Goal: Task Accomplishment & Management: Manage account settings

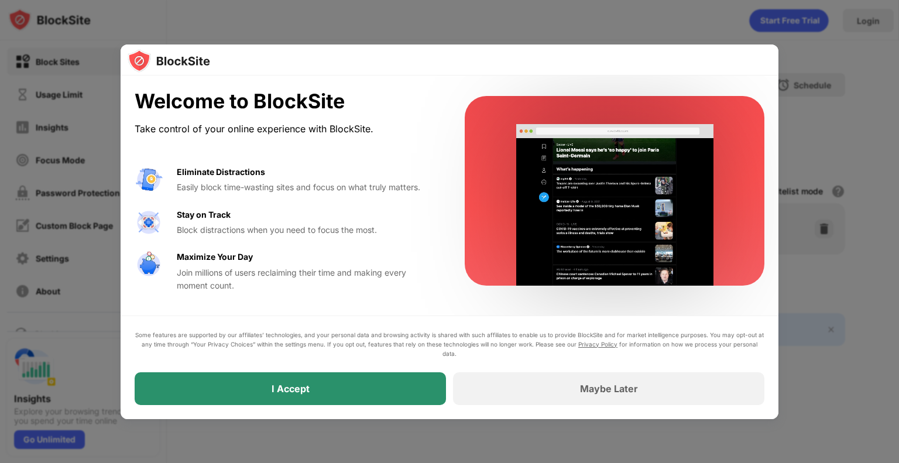
click at [344, 393] on div "I Accept" at bounding box center [290, 388] width 311 height 33
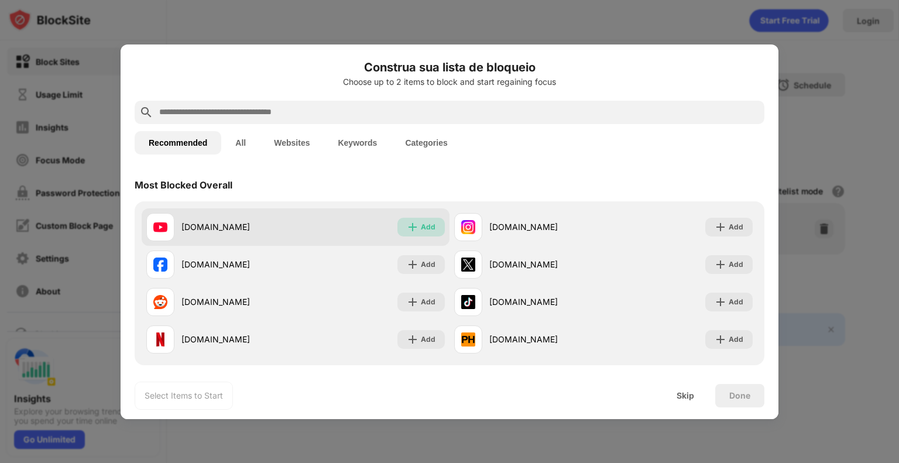
click at [421, 224] on div "Add" at bounding box center [428, 227] width 15 height 12
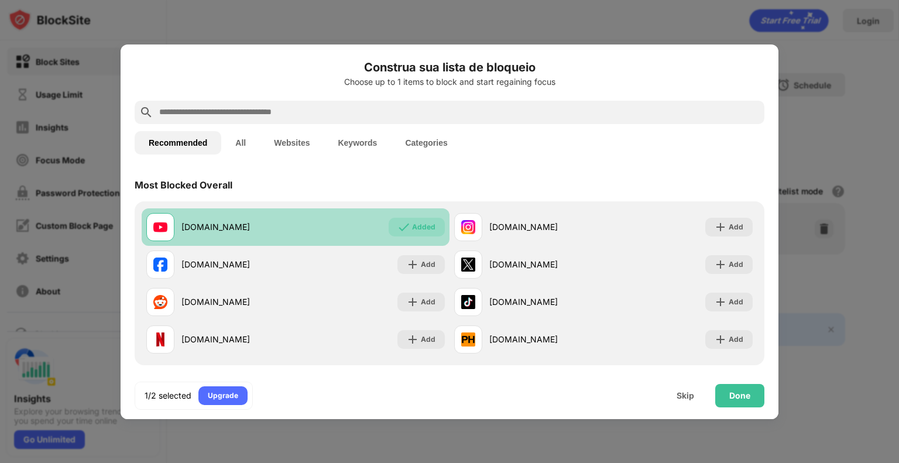
click at [416, 227] on div "Added" at bounding box center [423, 227] width 23 height 12
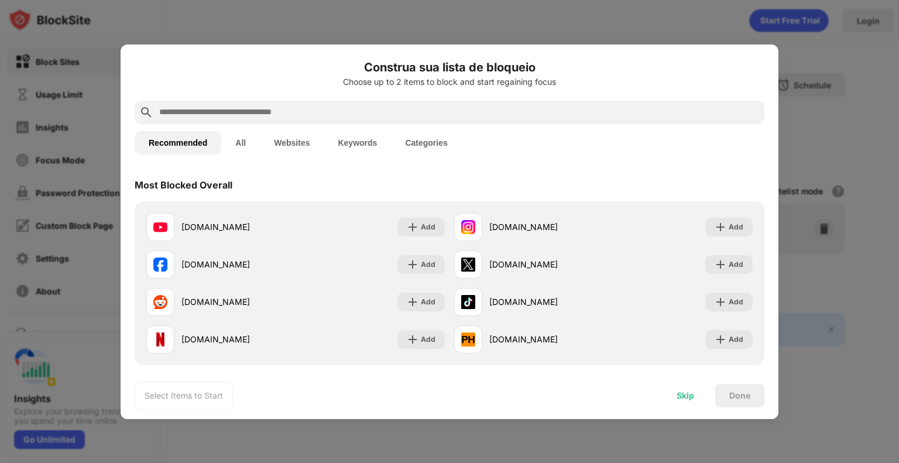
click at [707, 402] on div "Skip" at bounding box center [686, 395] width 46 height 23
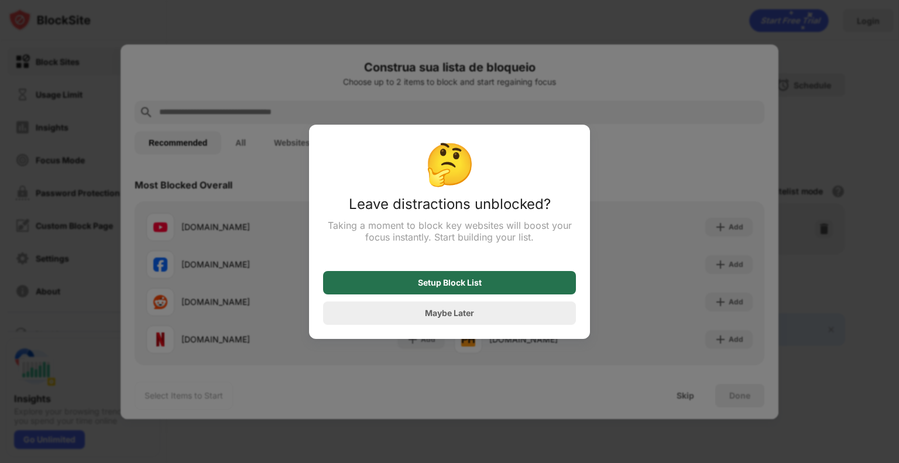
click at [444, 285] on div "Setup Block List" at bounding box center [450, 282] width 64 height 9
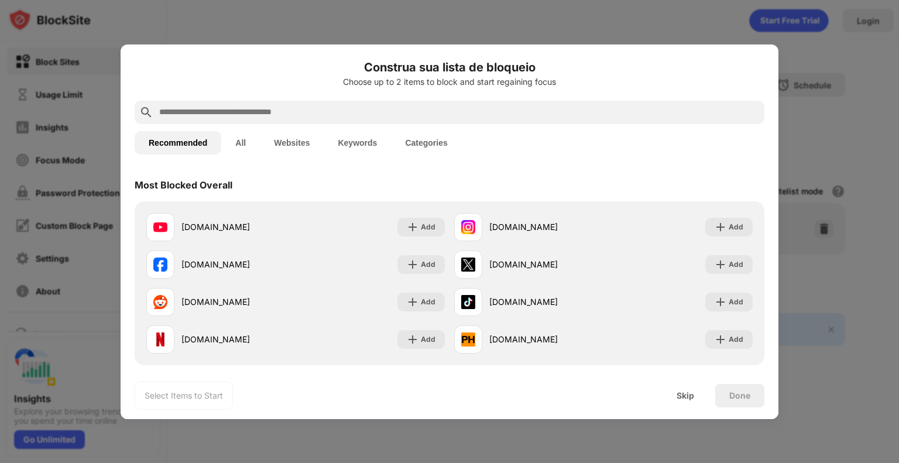
click at [249, 148] on button "All" at bounding box center [240, 142] width 39 height 23
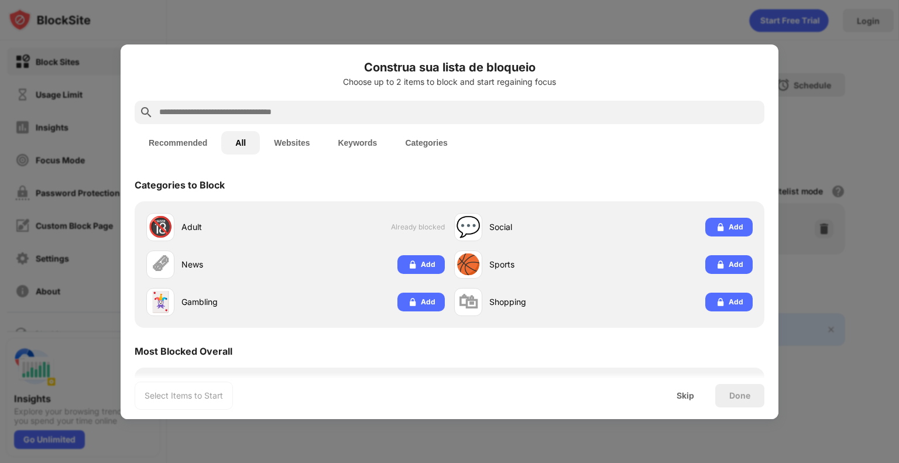
click at [279, 143] on button "Websites" at bounding box center [292, 142] width 64 height 23
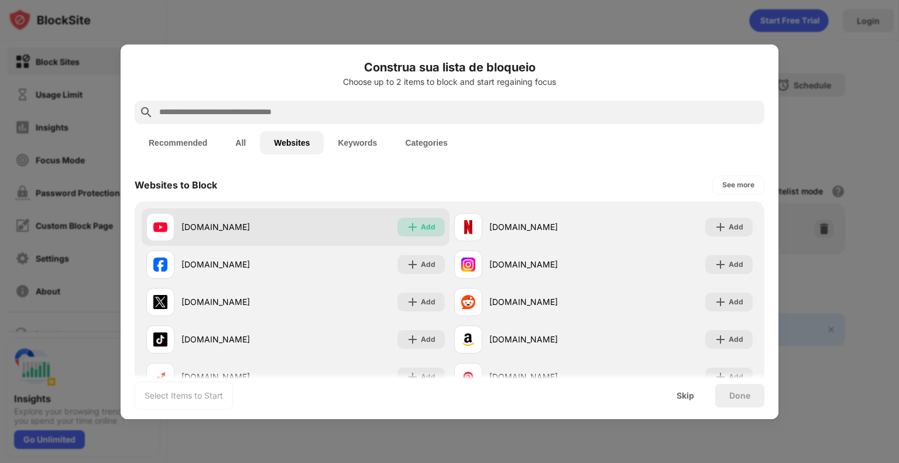
click at [407, 221] on img at bounding box center [413, 227] width 12 height 12
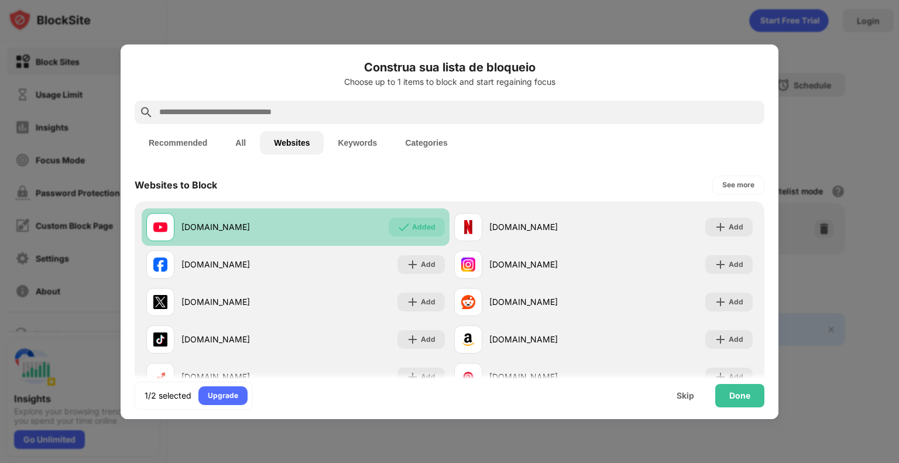
click at [417, 231] on div "Added" at bounding box center [423, 227] width 23 height 12
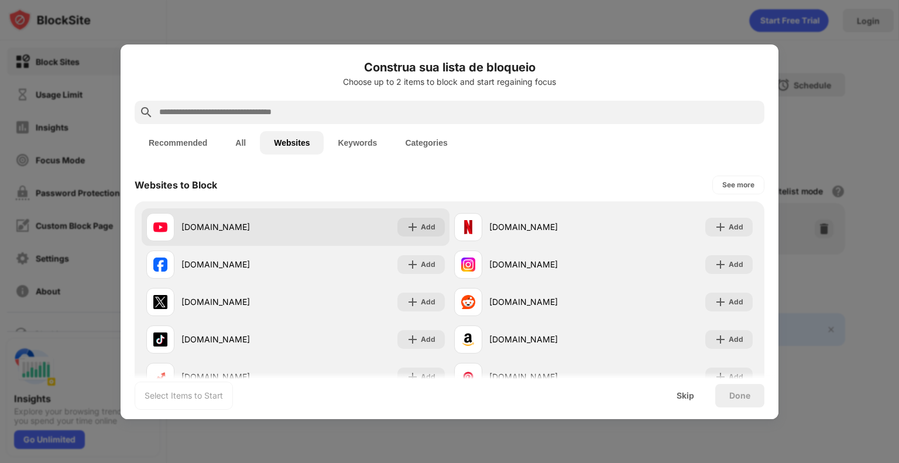
click at [380, 228] on div "[DOMAIN_NAME] Add" at bounding box center [296, 226] width 308 height 37
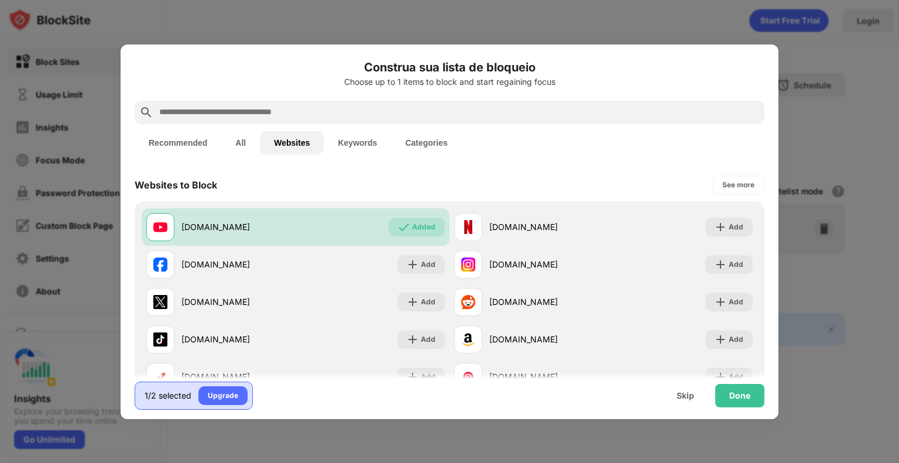
click at [180, 395] on div "1/2 selected" at bounding box center [168, 396] width 47 height 12
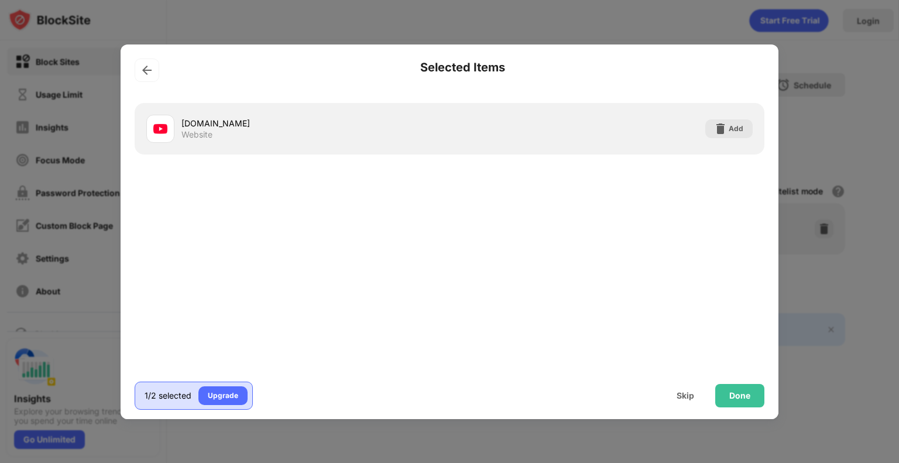
click at [727, 117] on div "[DOMAIN_NAME] Website Add" at bounding box center [450, 128] width 616 height 37
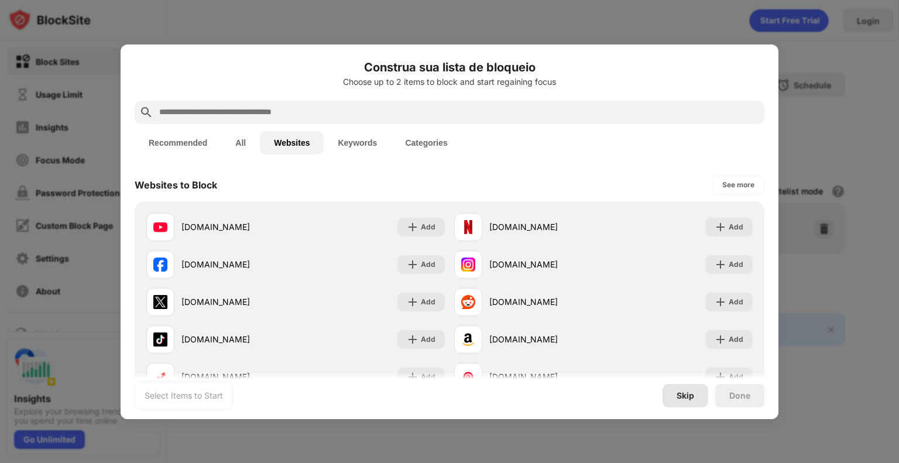
click at [684, 395] on div "Skip" at bounding box center [686, 395] width 18 height 9
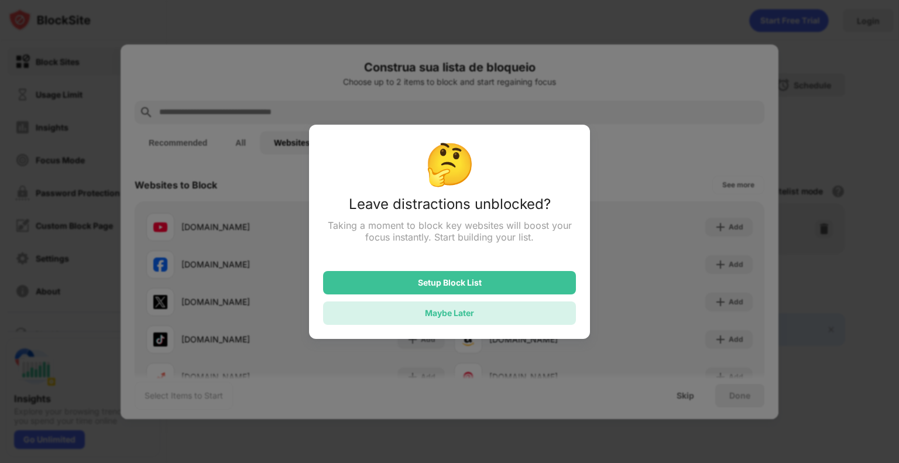
click at [525, 311] on div "Maybe Later" at bounding box center [449, 313] width 253 height 23
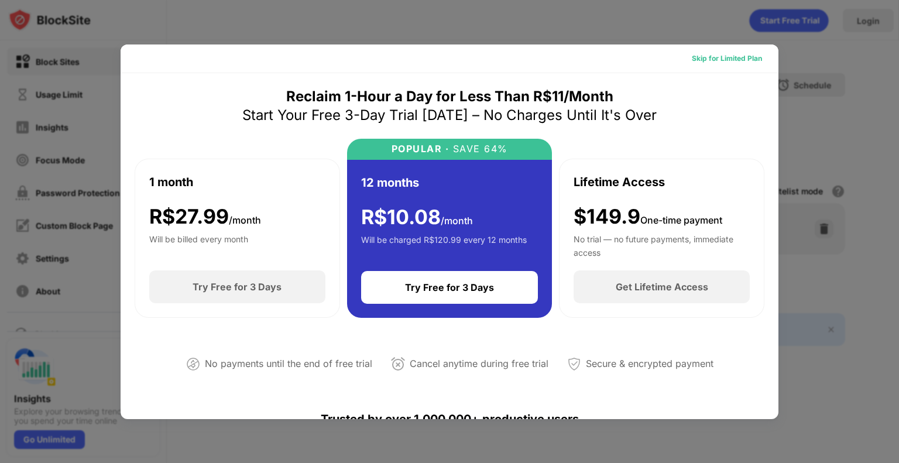
click at [723, 60] on div "Skip for Limited Plan" at bounding box center [727, 59] width 70 height 12
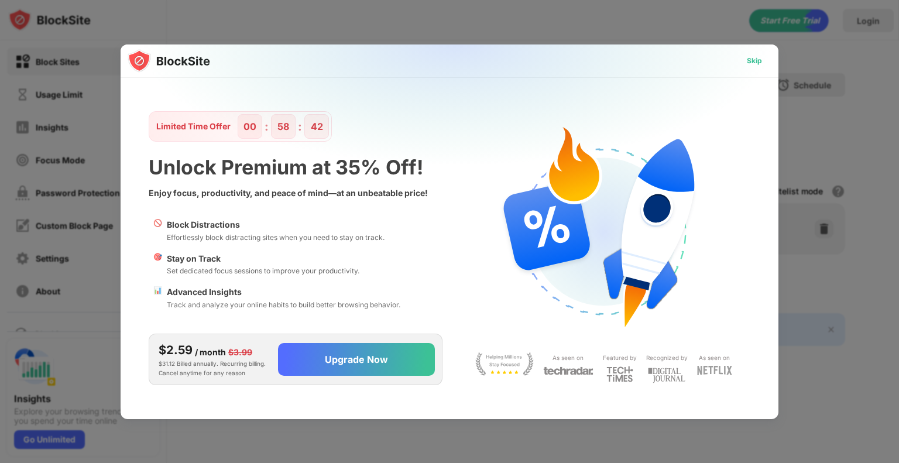
click at [742, 63] on div "Skip" at bounding box center [755, 61] width 34 height 19
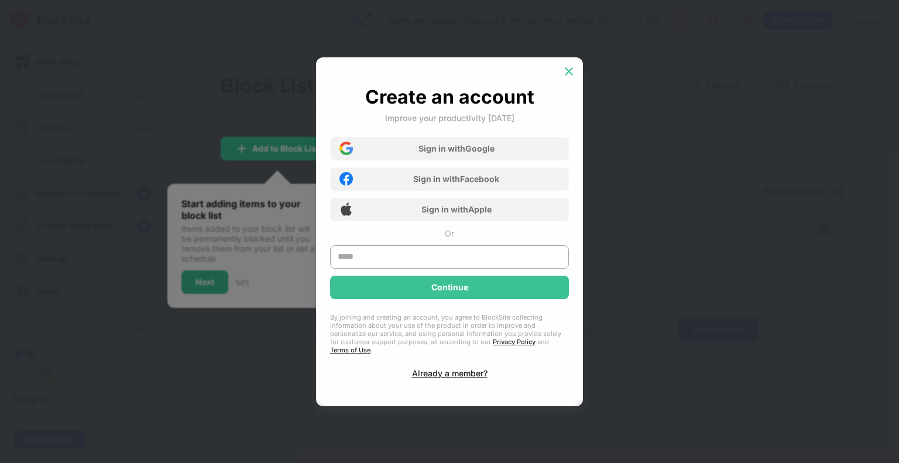
click at [567, 76] on img at bounding box center [569, 72] width 12 height 12
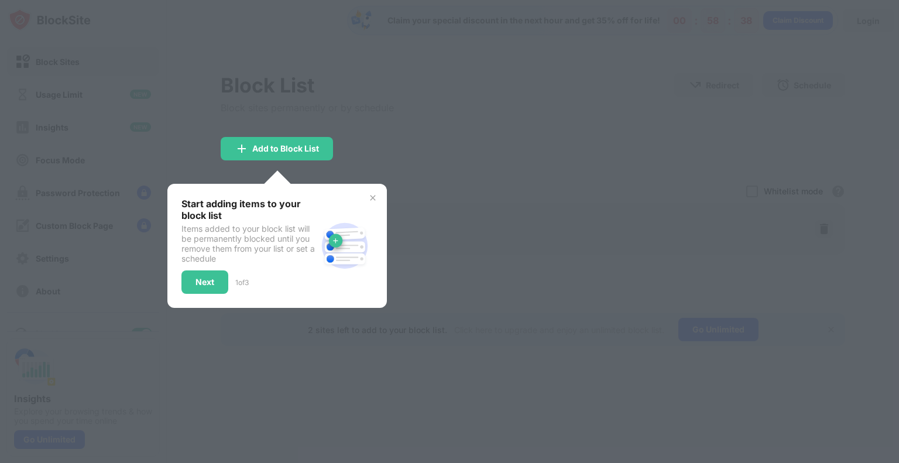
click at [504, 152] on div at bounding box center [449, 231] width 899 height 463
click at [375, 195] on img at bounding box center [372, 197] width 9 height 9
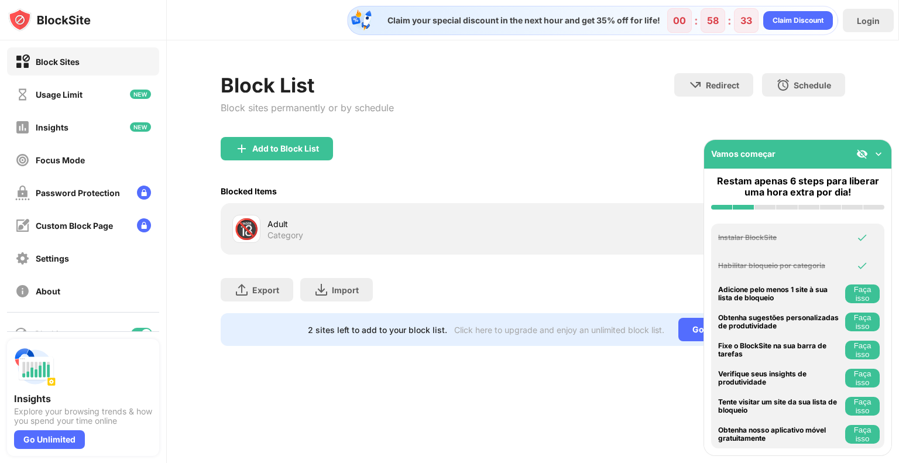
click at [874, 150] on img at bounding box center [879, 154] width 12 height 12
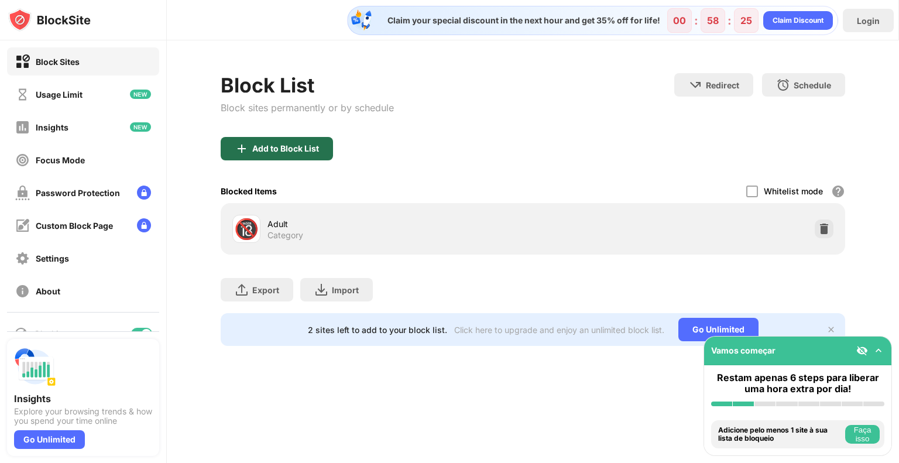
click at [289, 138] on div "Add to Block List" at bounding box center [277, 148] width 112 height 23
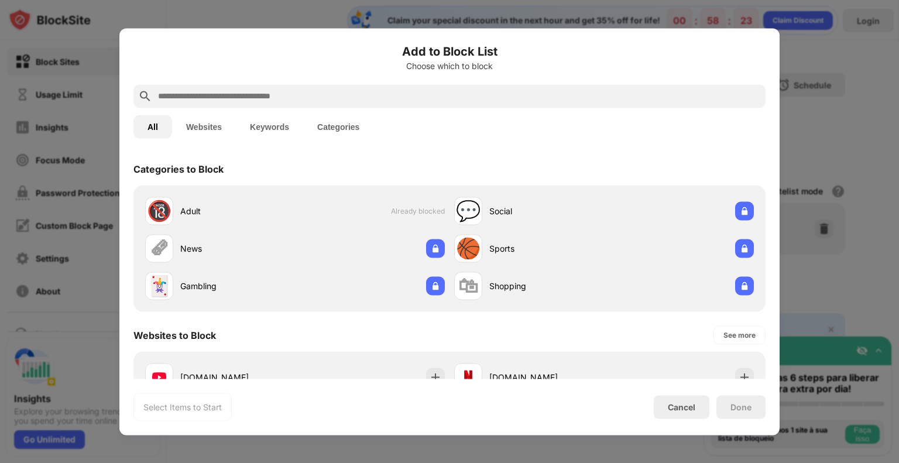
click at [245, 96] on input "text" at bounding box center [459, 96] width 604 height 14
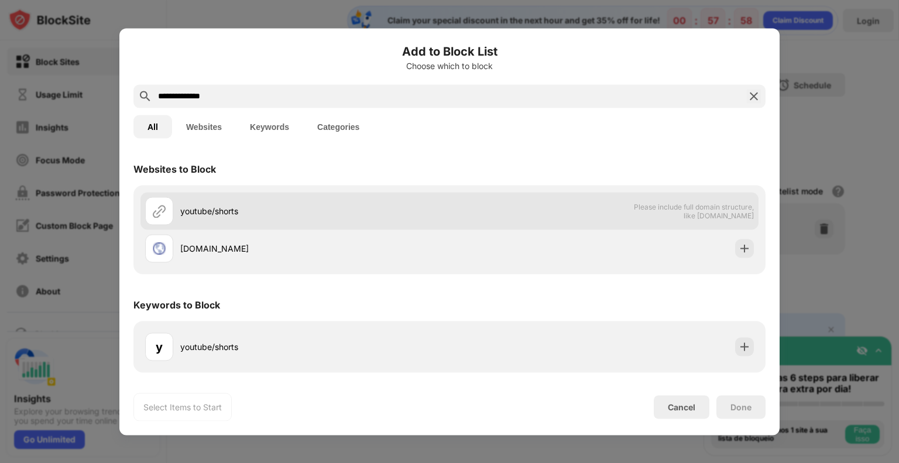
type input "**********"
click at [384, 209] on div "youtube/shorts" at bounding box center [314, 211] width 269 height 12
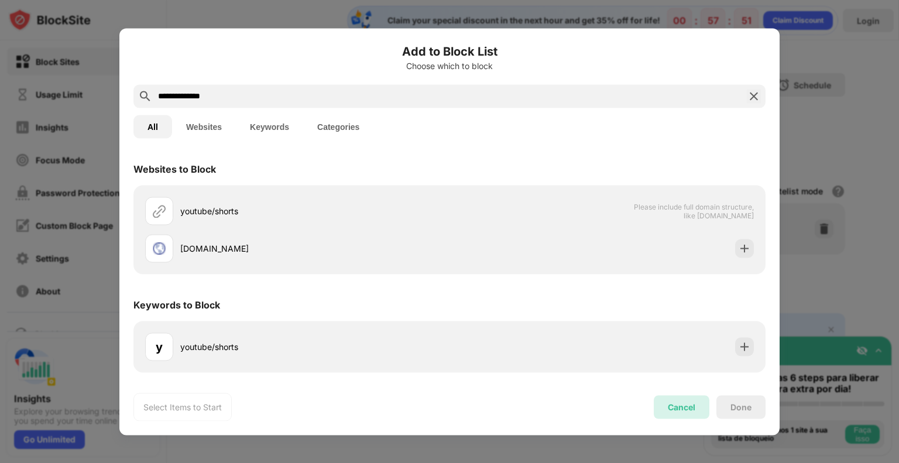
click at [686, 415] on div "Cancel" at bounding box center [682, 406] width 56 height 23
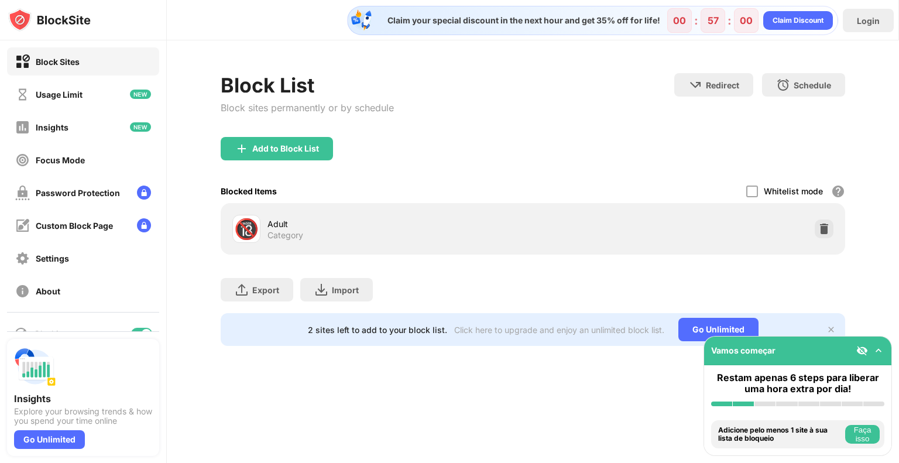
drag, startPoint x: 759, startPoint y: 1, endPoint x: 432, endPoint y: 120, distance: 347.9
click at [432, 120] on div "Block List Block sites permanently or by schedule Redirect Choose a site to be …" at bounding box center [533, 105] width 625 height 64
drag, startPoint x: 860, startPoint y: 2, endPoint x: 607, endPoint y: 105, distance: 273.4
click at [607, 105] on div "Block List Block sites permanently or by schedule Redirect Choose a site to be …" at bounding box center [533, 105] width 625 height 64
